Goal: Browse casually: Explore the website without a specific task or goal

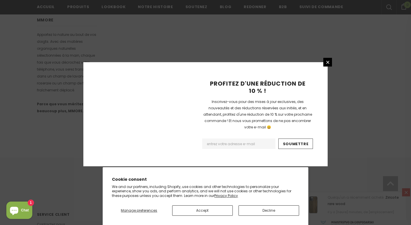
scroll to position [381, 0]
